Goal: Understand process/instructions: Learn how to perform a task or action

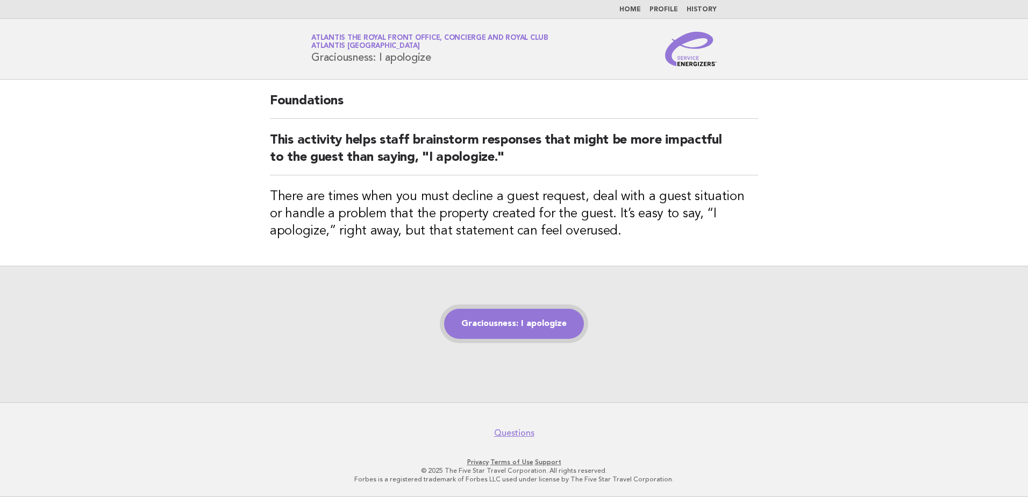
click at [481, 328] on link "Graciousness: I apologize" at bounding box center [514, 324] width 140 height 30
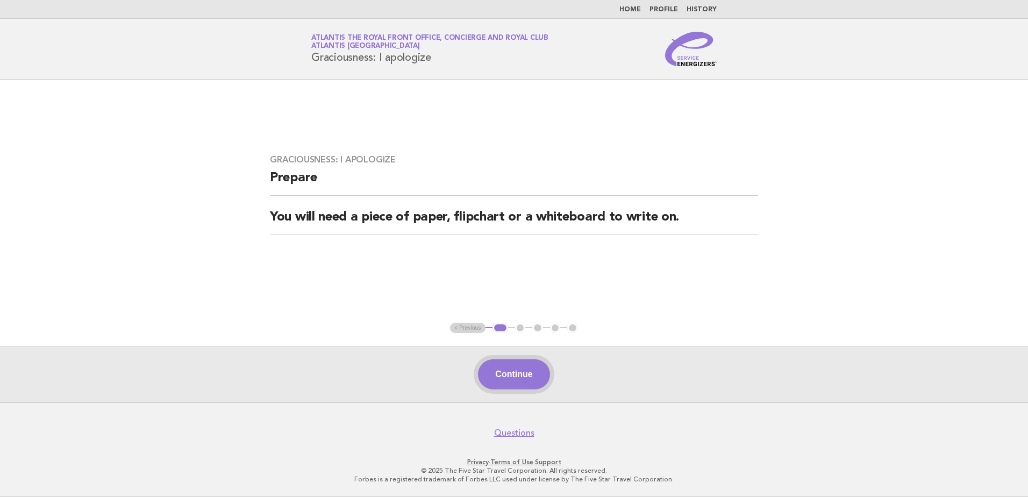
click at [515, 373] on button "Continue" at bounding box center [514, 374] width 72 height 30
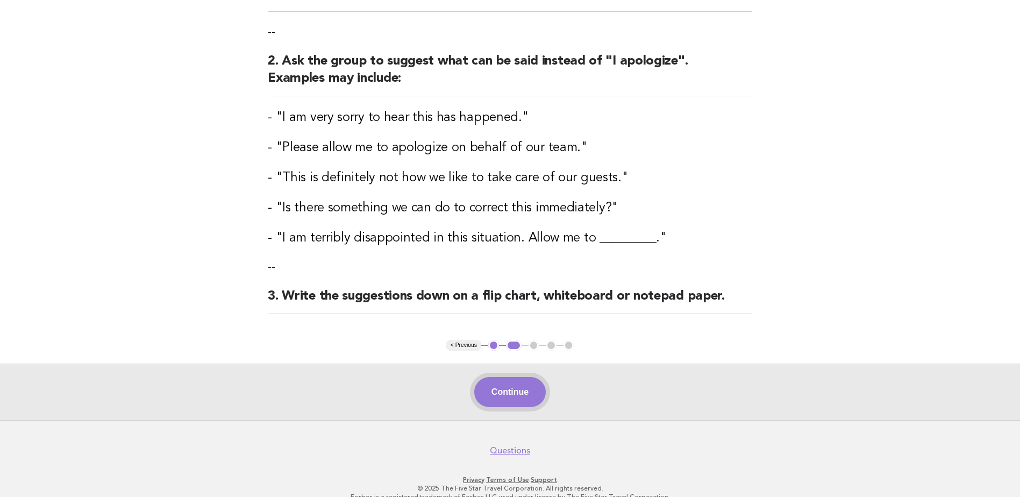
click at [529, 388] on button "Continue" at bounding box center [510, 392] width 72 height 30
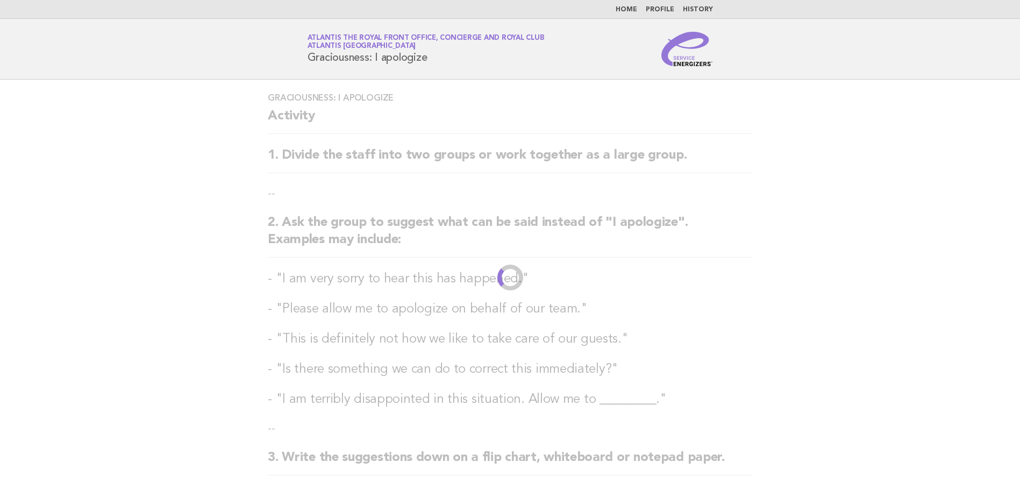
drag, startPoint x: 65, startPoint y: 228, endPoint x: 137, endPoint y: 187, distance: 83.6
click at [65, 228] on main "Graciousness: I apologize Activity 1. Divide the staff into two groups or work …" at bounding box center [510, 331] width 1020 height 502
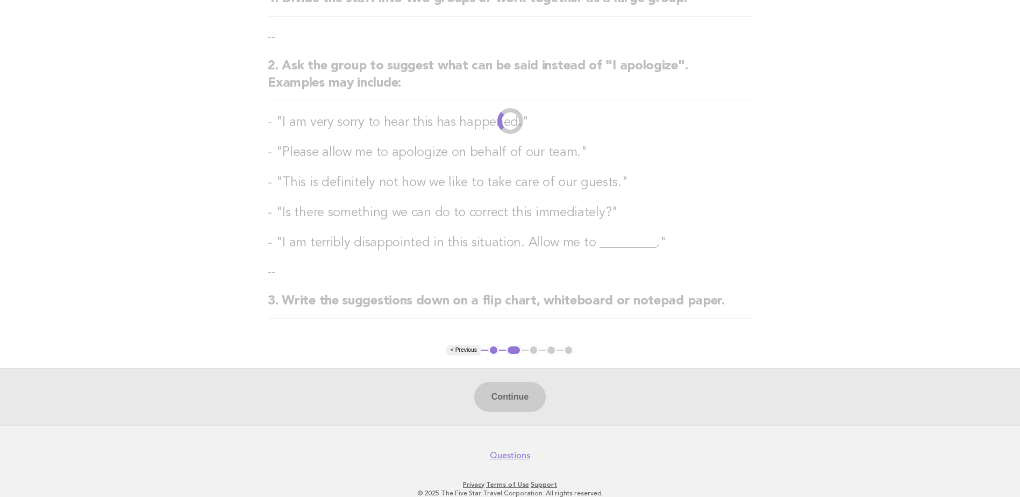
scroll to position [161, 0]
